Goal: Contribute content: Contribute content

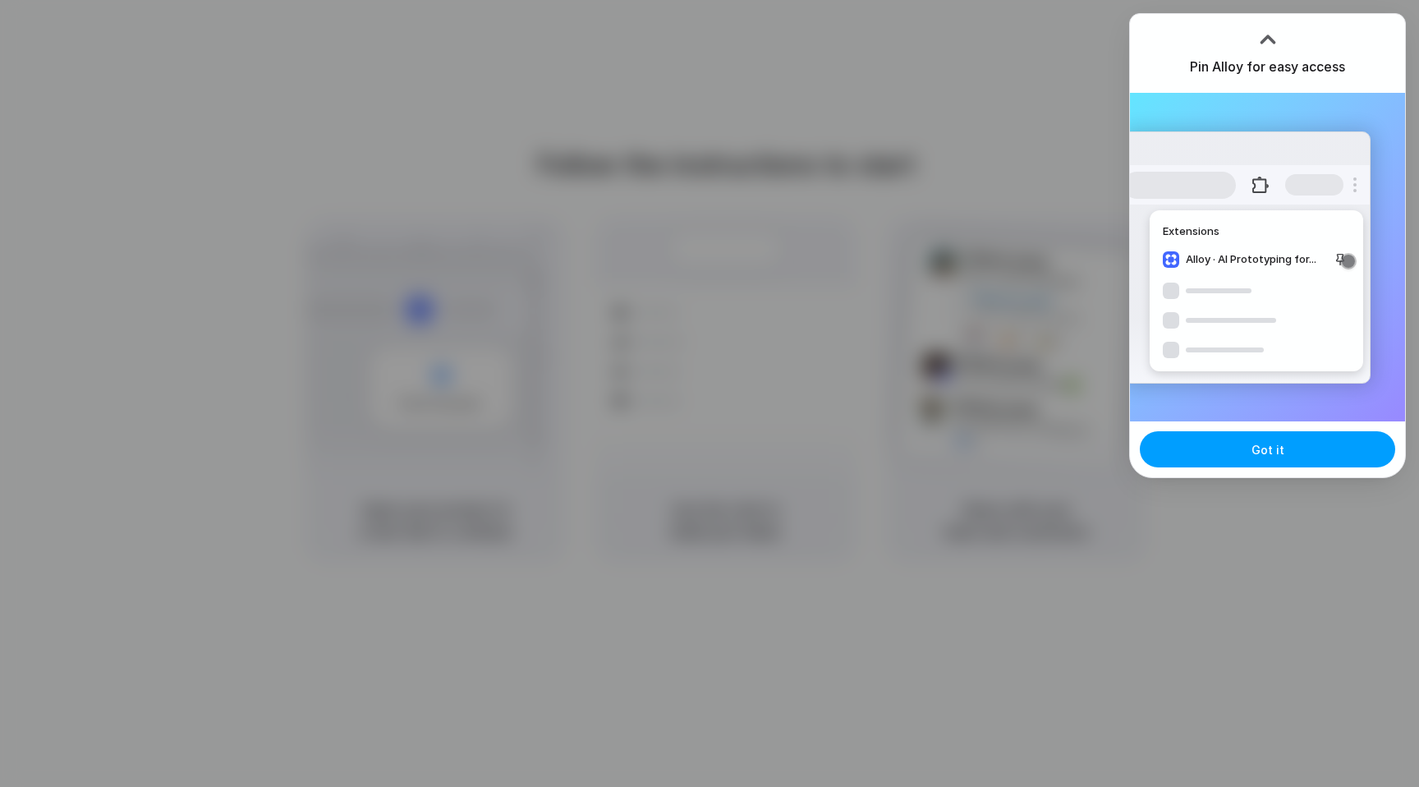
click at [1262, 439] on button "Got it" at bounding box center [1267, 449] width 255 height 36
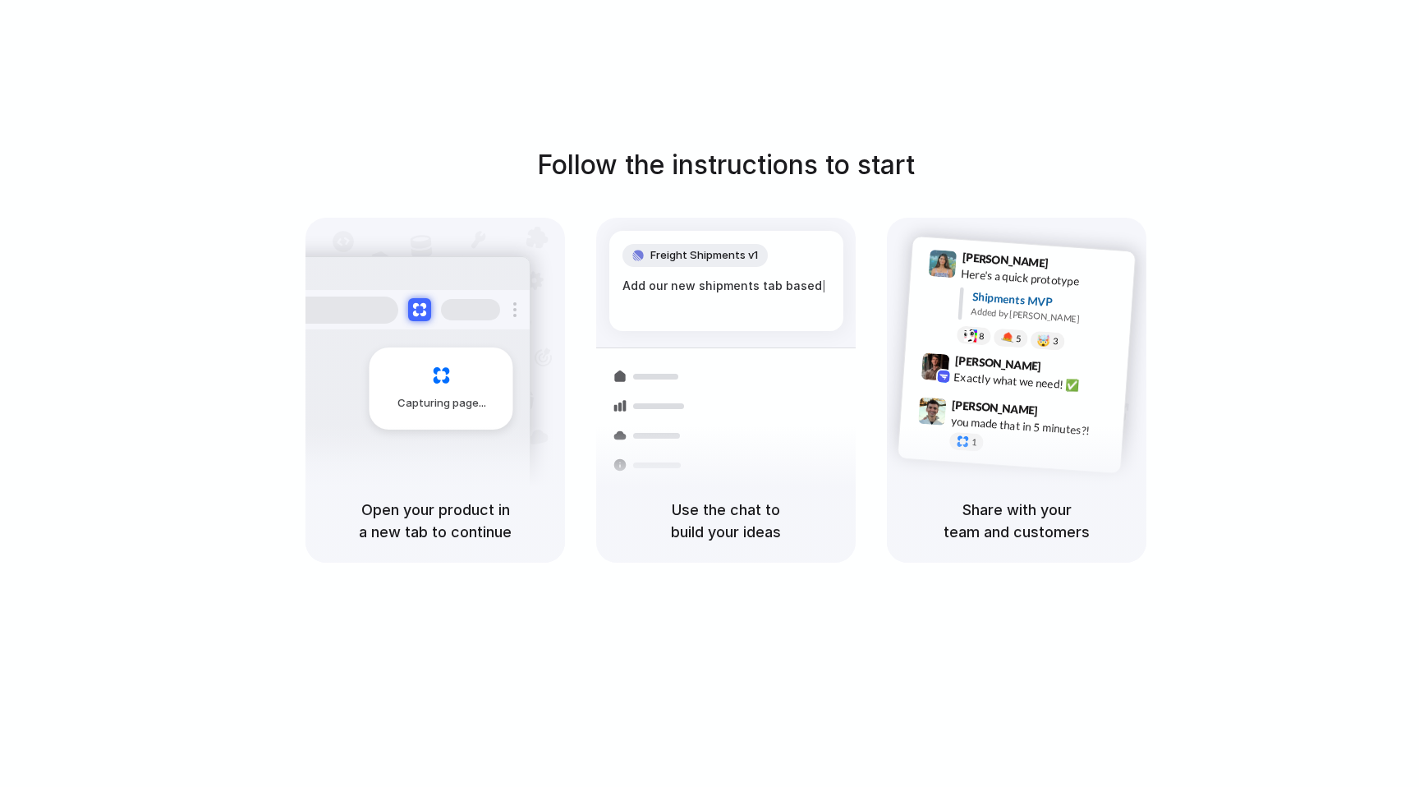
click at [825, 319] on div "Freight Shipments v1 Add our new shipments tab based |" at bounding box center [726, 281] width 234 height 100
click at [757, 394] on div "Container from Shanghai 40ft • ETA Dec 28 • In transit" at bounding box center [836, 402] width 177 height 48
click at [444, 513] on h5 "Open your product in a new tab to continue" at bounding box center [435, 521] width 220 height 44
click at [416, 402] on span "Capturing page" at bounding box center [443, 403] width 91 height 16
click at [404, 315] on div at bounding box center [406, 309] width 246 height 39
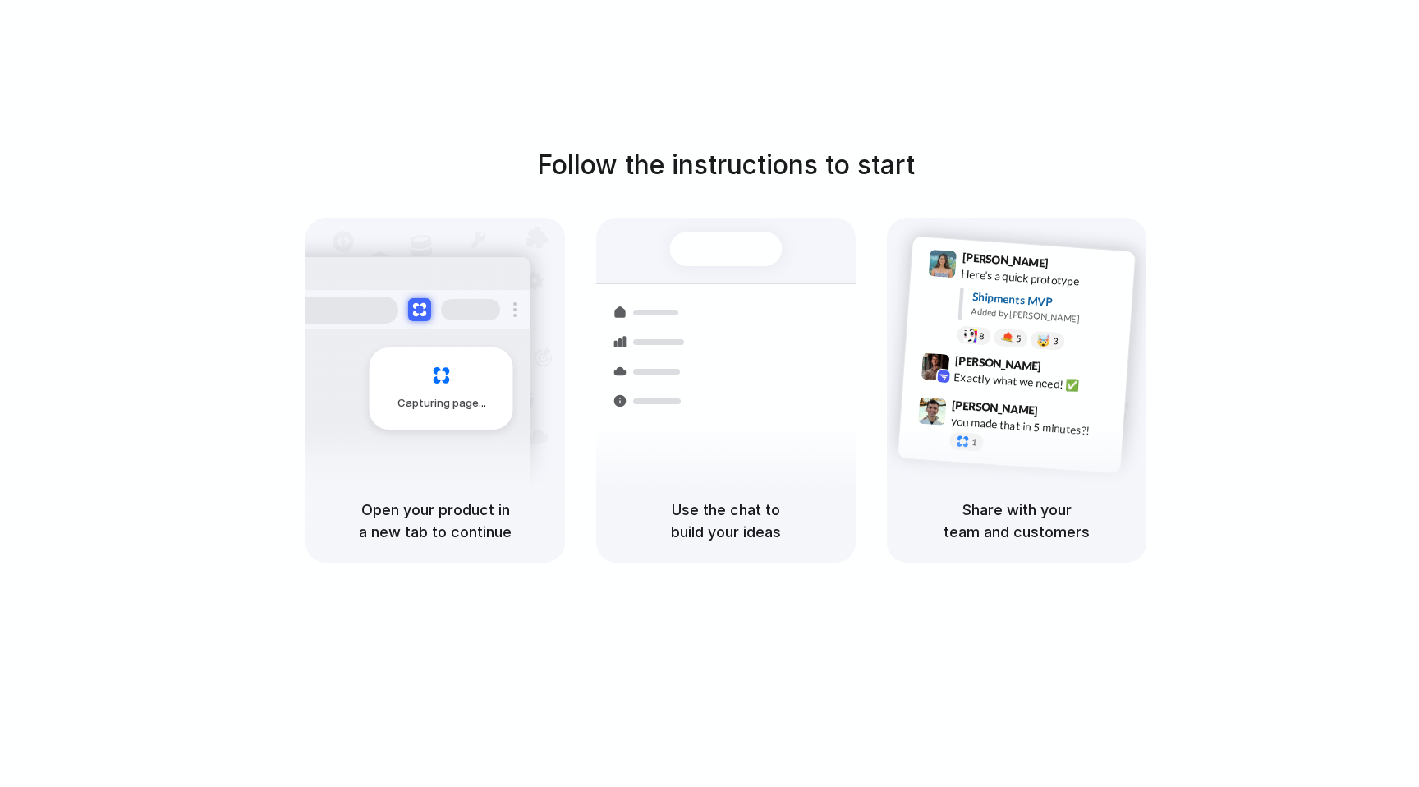
click at [411, 412] on div "Capturing page" at bounding box center [442, 388] width 144 height 82
click at [420, 505] on h5 "Open your product in a new tab to continue" at bounding box center [435, 521] width 220 height 44
click at [539, 504] on h5 "Open your product in a new tab to continue" at bounding box center [435, 521] width 220 height 44
click at [601, 508] on div "Use the chat to build your ideas" at bounding box center [726, 521] width 260 height 84
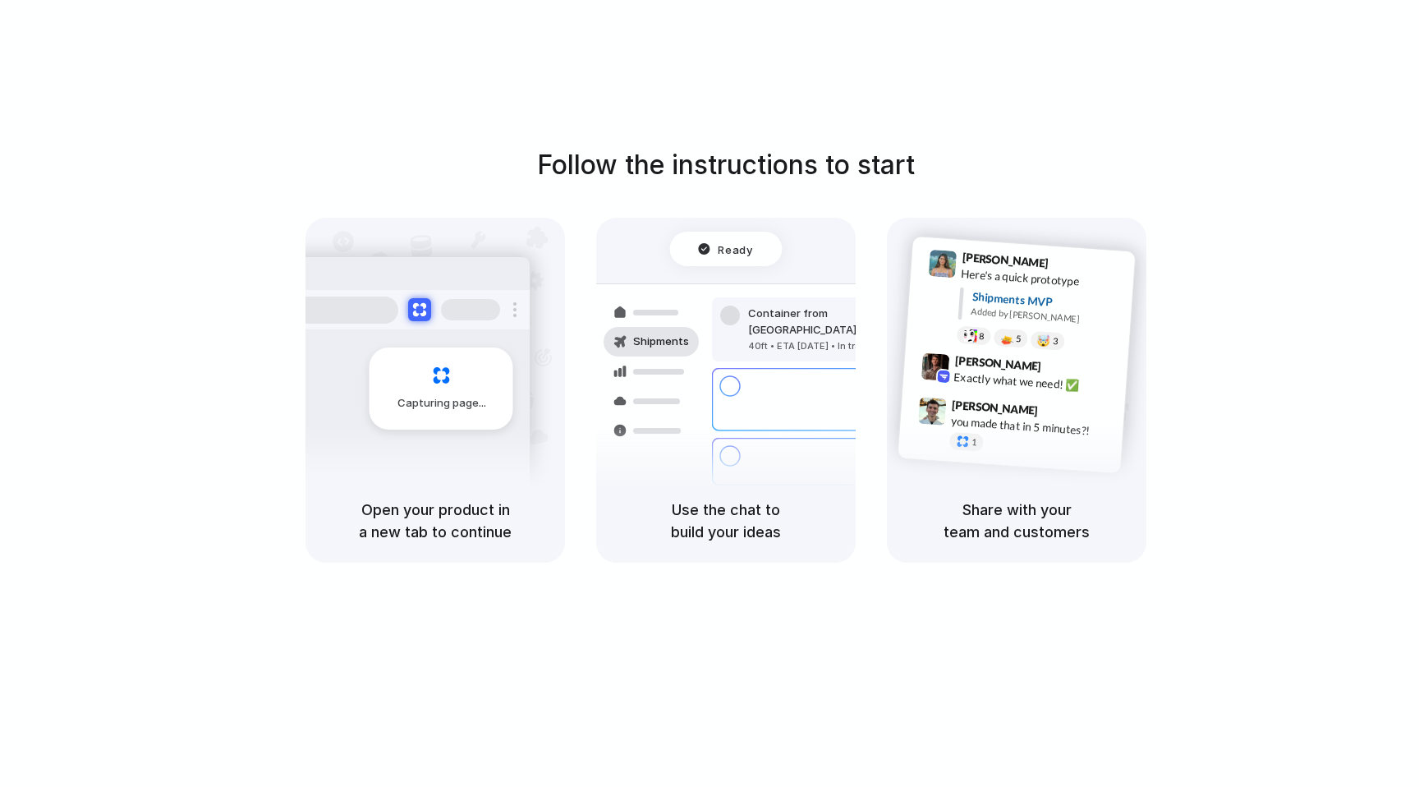
click at [647, 513] on h5 "Use the chat to build your ideas" at bounding box center [726, 521] width 220 height 44
click at [439, 396] on span "Capturing page" at bounding box center [443, 403] width 91 height 16
click at [717, 255] on div "Ready" at bounding box center [725, 249] width 55 height 16
click at [721, 381] on div "Express delivery to NYC Priority • 2-day • Dispatched" at bounding box center [823, 400] width 222 height 64
click at [729, 492] on div "Air freight to London Flight CX251 • Tomorrow • Ready" at bounding box center [823, 516] width 222 height 48
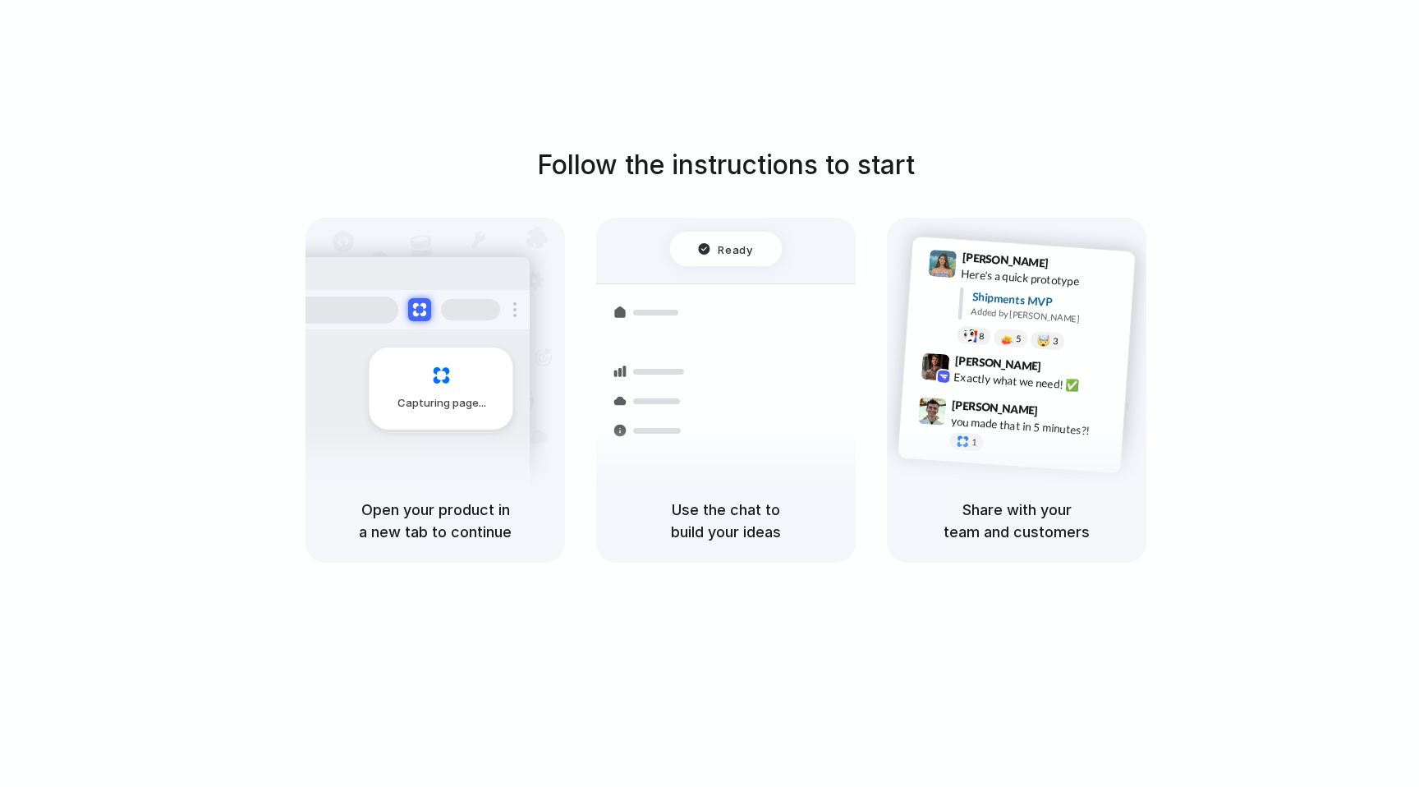
click at [740, 481] on div "Use the chat to build your ideas" at bounding box center [726, 521] width 260 height 84
click at [950, 266] on div at bounding box center [943, 264] width 29 height 29
click at [181, 94] on div "Follow the instructions to start Capturing page Open your product in a new tab …" at bounding box center [726, 410] width 1452 height 820
click at [186, 106] on div "Follow the instructions to start Capturing page Open your product in a new tab …" at bounding box center [726, 410] width 1452 height 820
click at [832, 411] on div "40ft • ETA Dec 28 • In transit" at bounding box center [836, 418] width 177 height 14
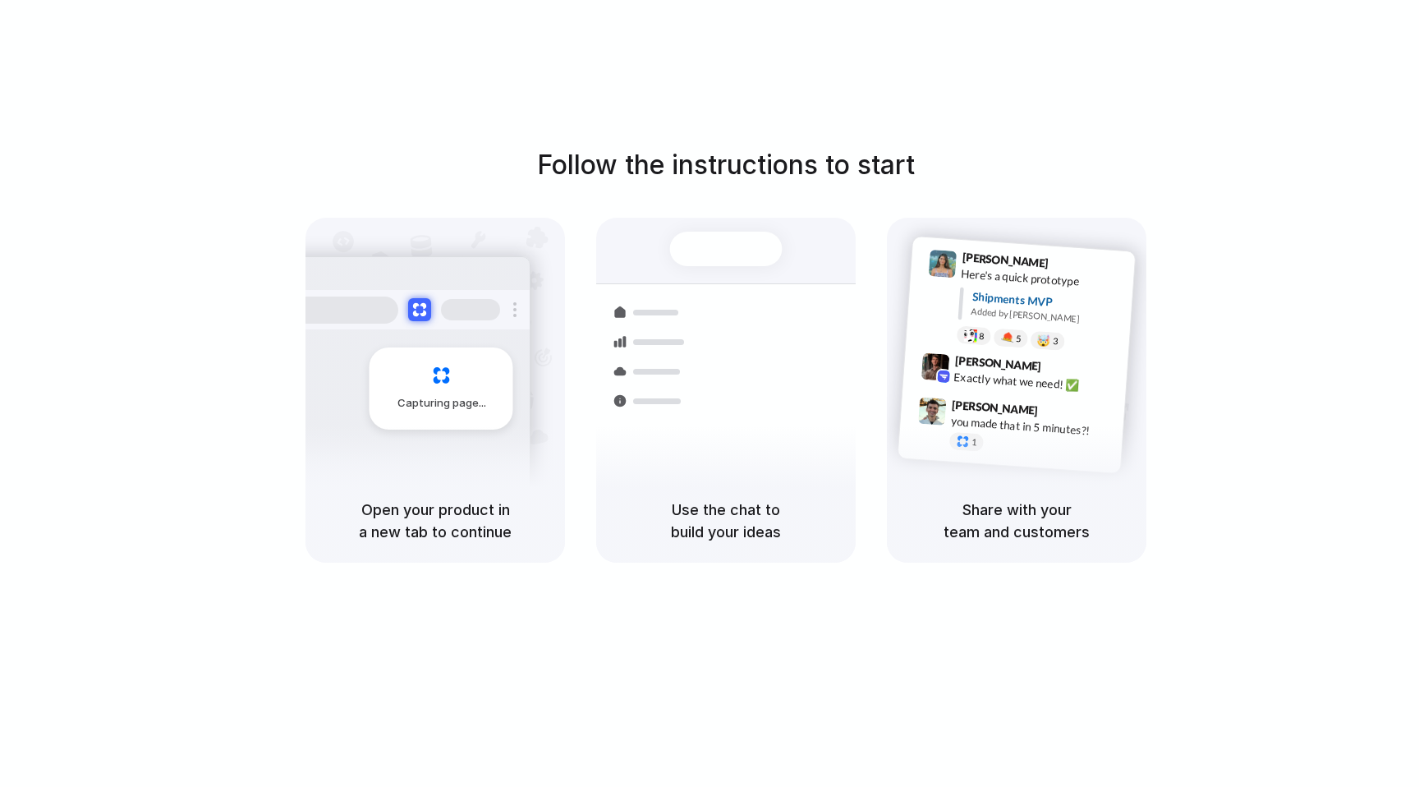
click at [1043, 449] on div "1" at bounding box center [1031, 446] width 164 height 29
click at [711, 499] on h5 "Use the chat to build your ideas" at bounding box center [726, 521] width 220 height 44
click at [712, 517] on h5 "Use the chat to build your ideas" at bounding box center [726, 521] width 220 height 44
click at [646, 384] on div at bounding box center [651, 371] width 95 height 30
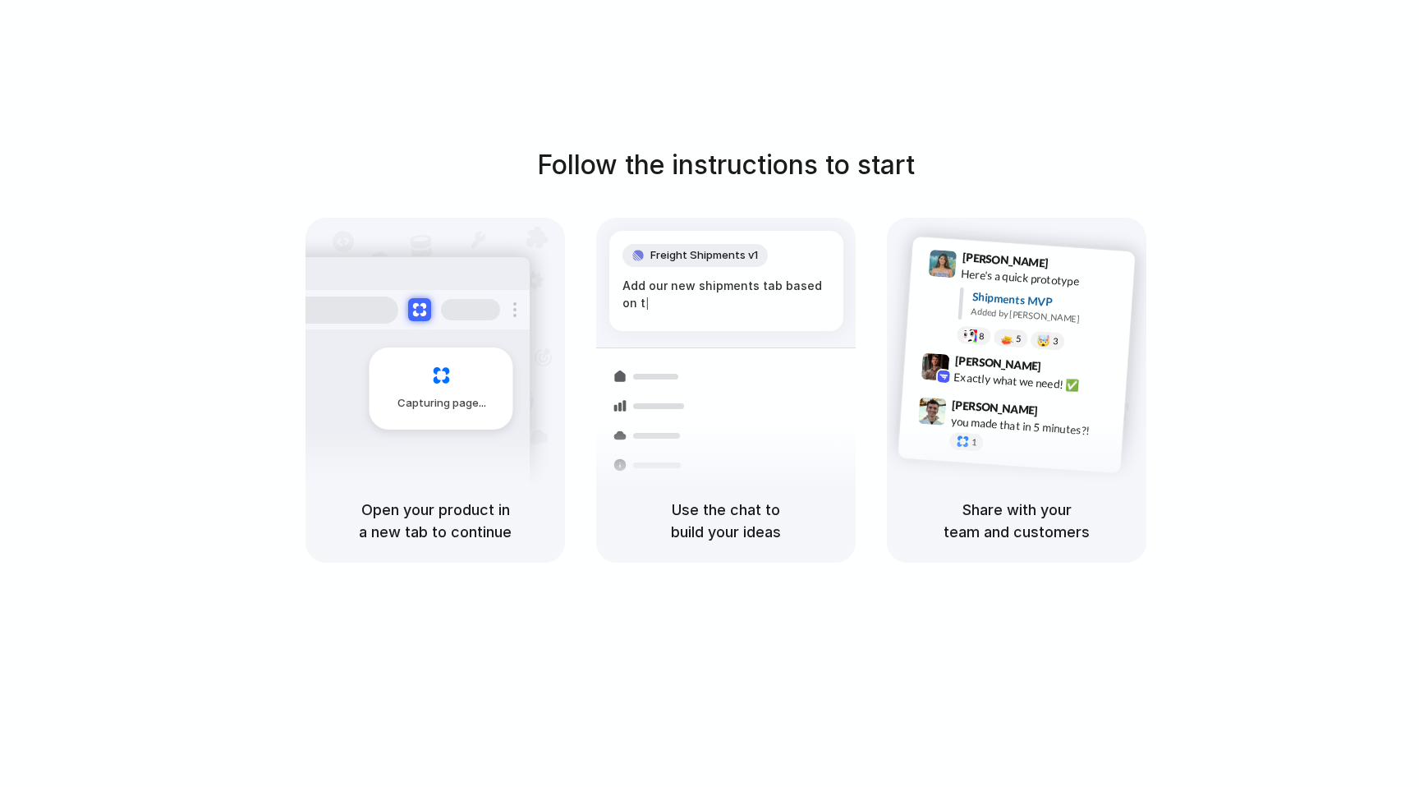
click at [695, 150] on h1 "Follow the instructions to start" at bounding box center [726, 164] width 378 height 39
click at [442, 411] on div "Capturing page" at bounding box center [442, 388] width 144 height 82
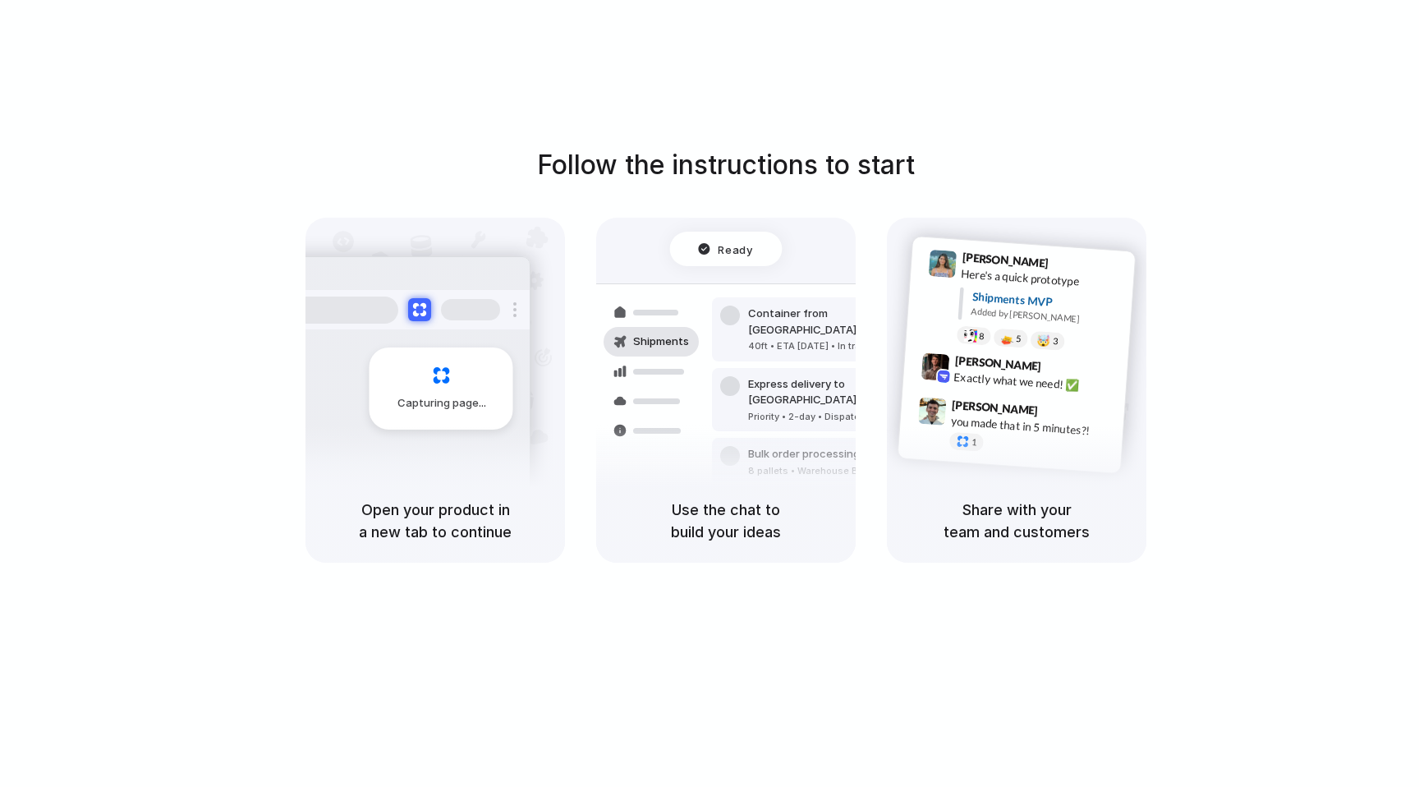
click at [1283, 32] on div "Follow the instructions to start Capturing page Open your product in a new tab …" at bounding box center [726, 410] width 1452 height 820
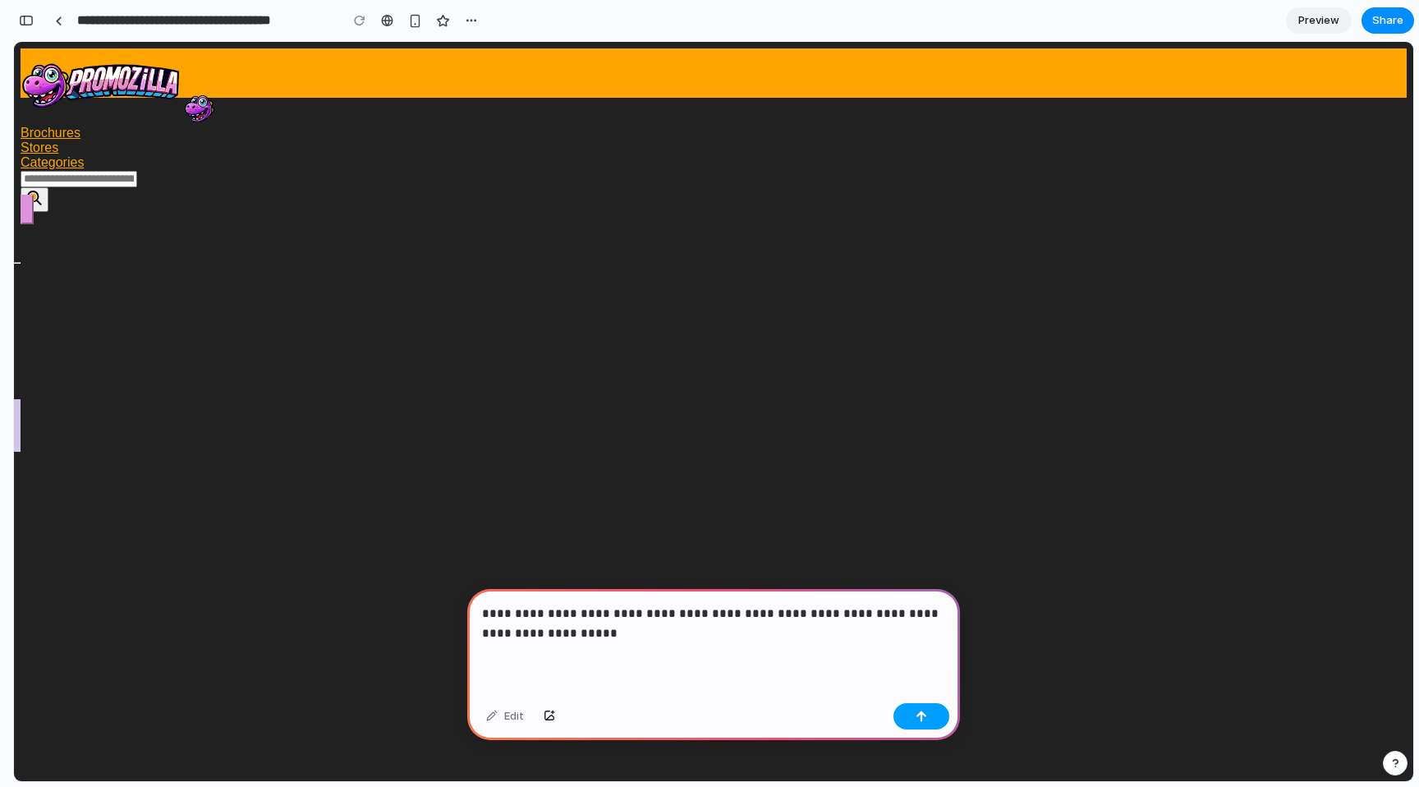
click at [923, 717] on div "button" at bounding box center [921, 715] width 11 height 11
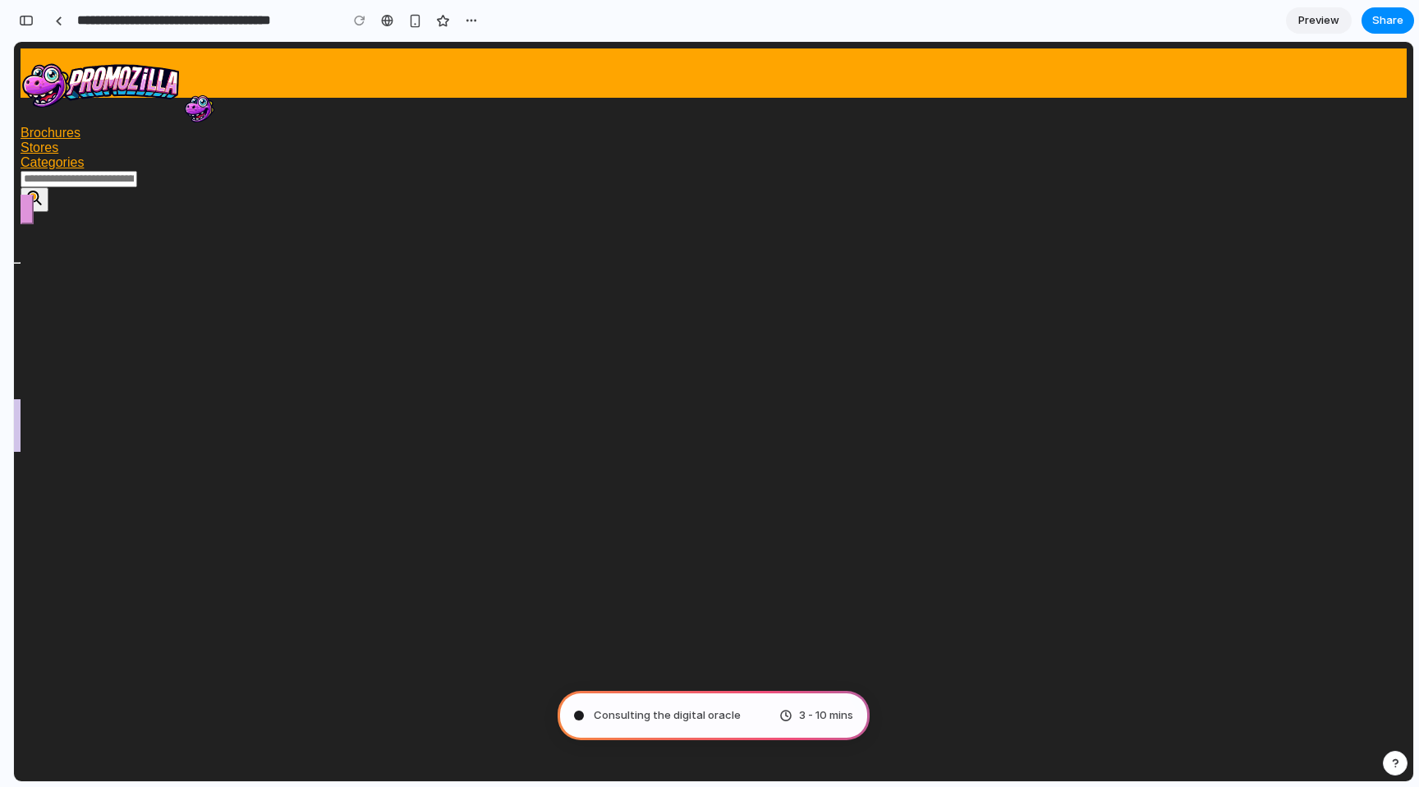
drag, startPoint x: 1365, startPoint y: 64, endPoint x: 1341, endPoint y: 136, distance: 75.3
type input "**********"
